Goal: Find contact information: Find contact information

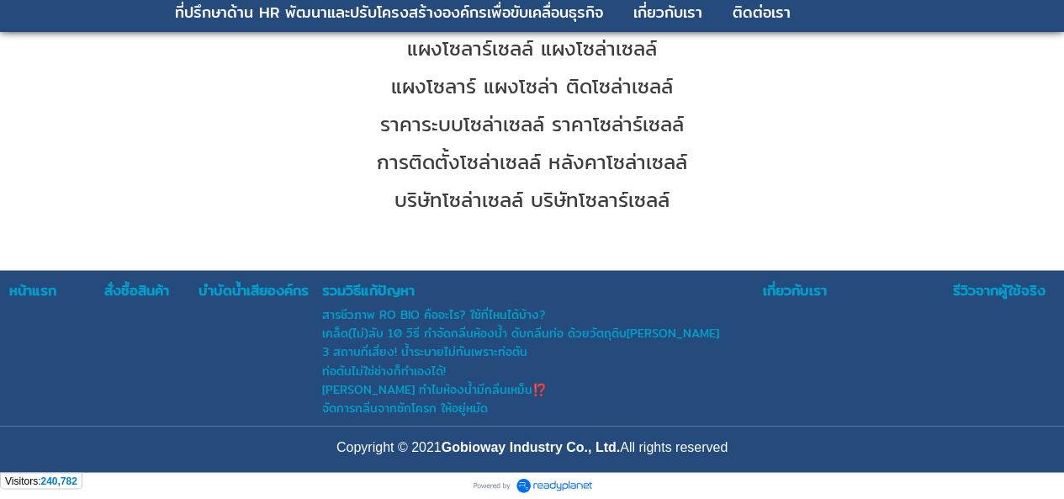
scroll to position [4407, 0]
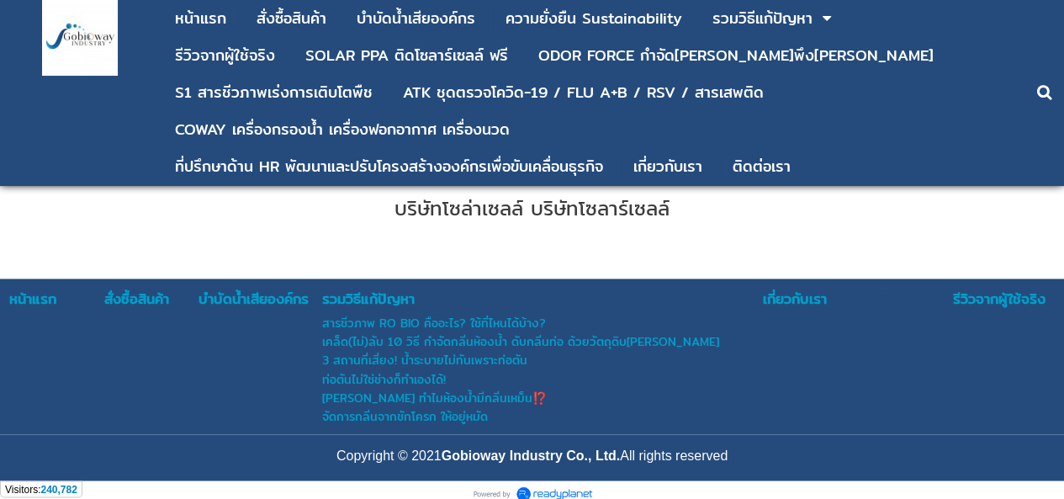
click at [886, 288] on div "ติดต่อเรา" at bounding box center [904, 299] width 93 height 22
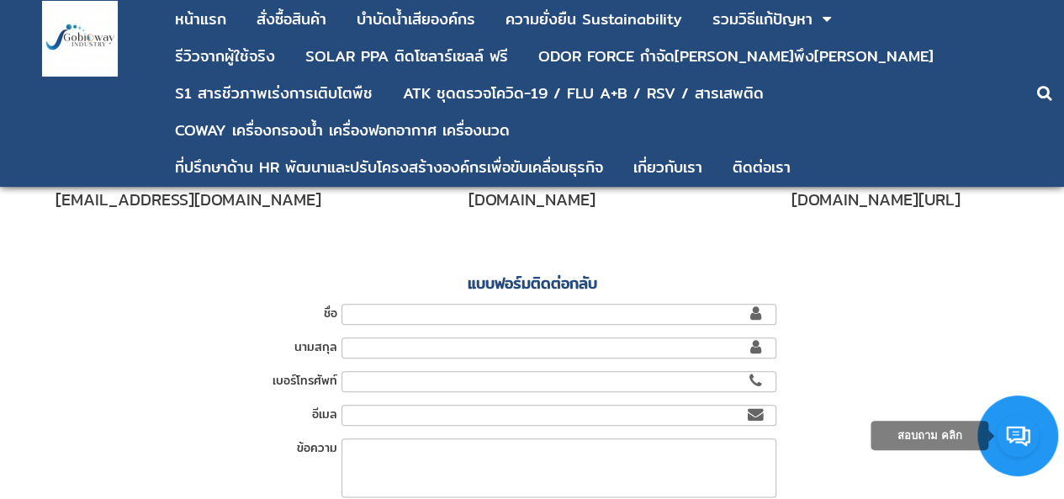
scroll to position [726, 0]
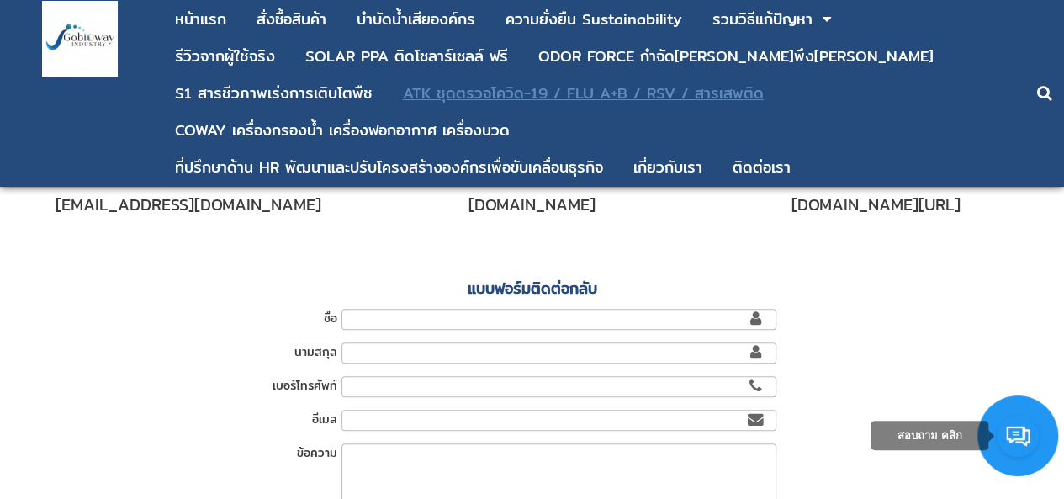
click at [405, 92] on div "ATK ชุดตรวจโควิด-19 / FLU A+B / RSV / สารเสพติด" at bounding box center [583, 93] width 361 height 15
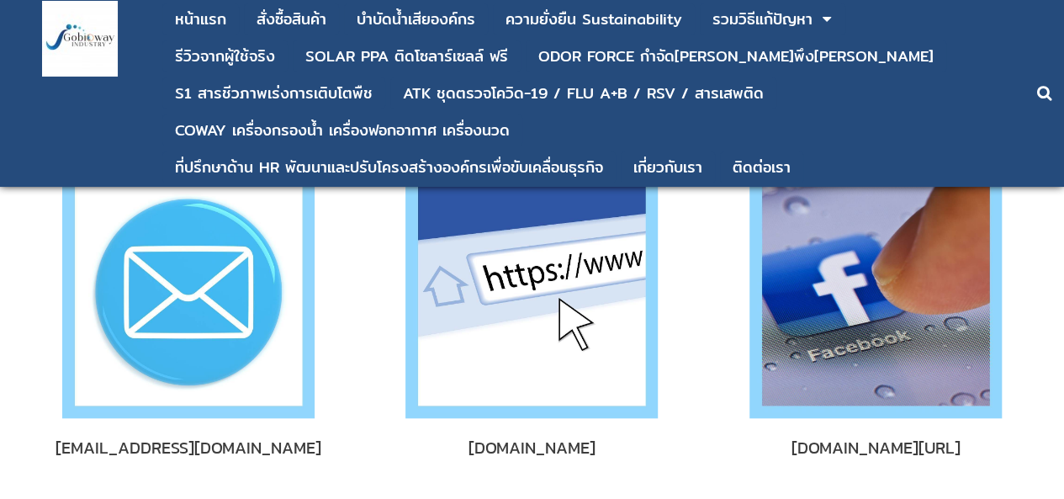
scroll to position [389, 0]
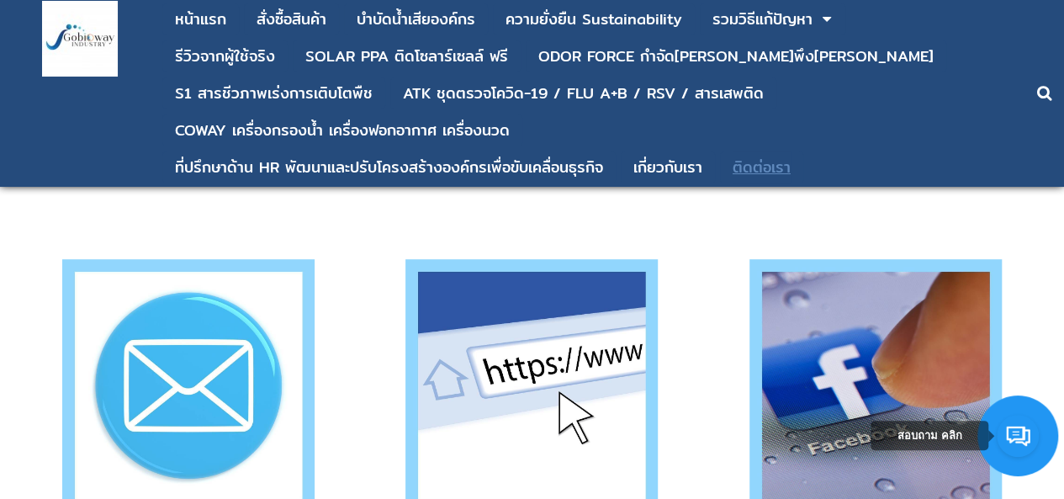
click at [749, 175] on div "ติดต่อเรา" at bounding box center [761, 167] width 58 height 15
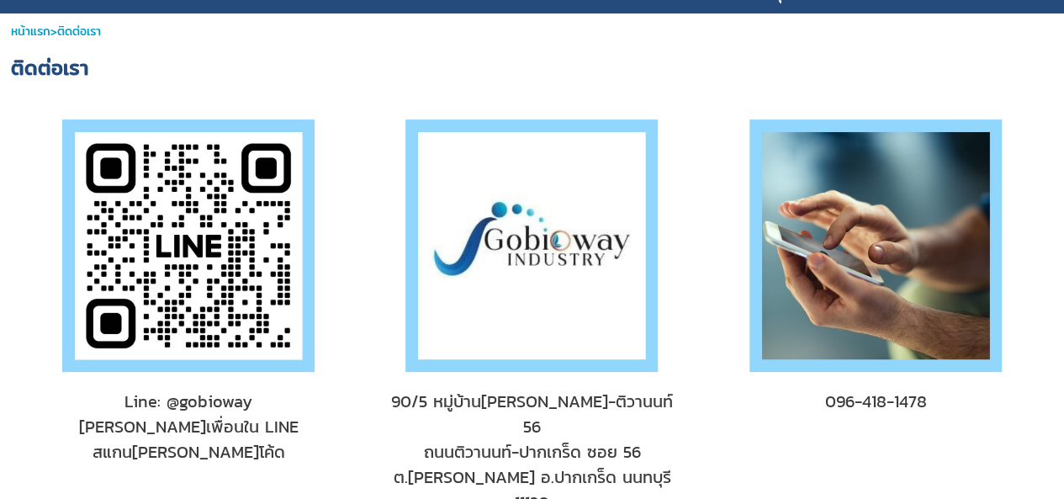
scroll to position [252, 0]
